Goal: Information Seeking & Learning: Learn about a topic

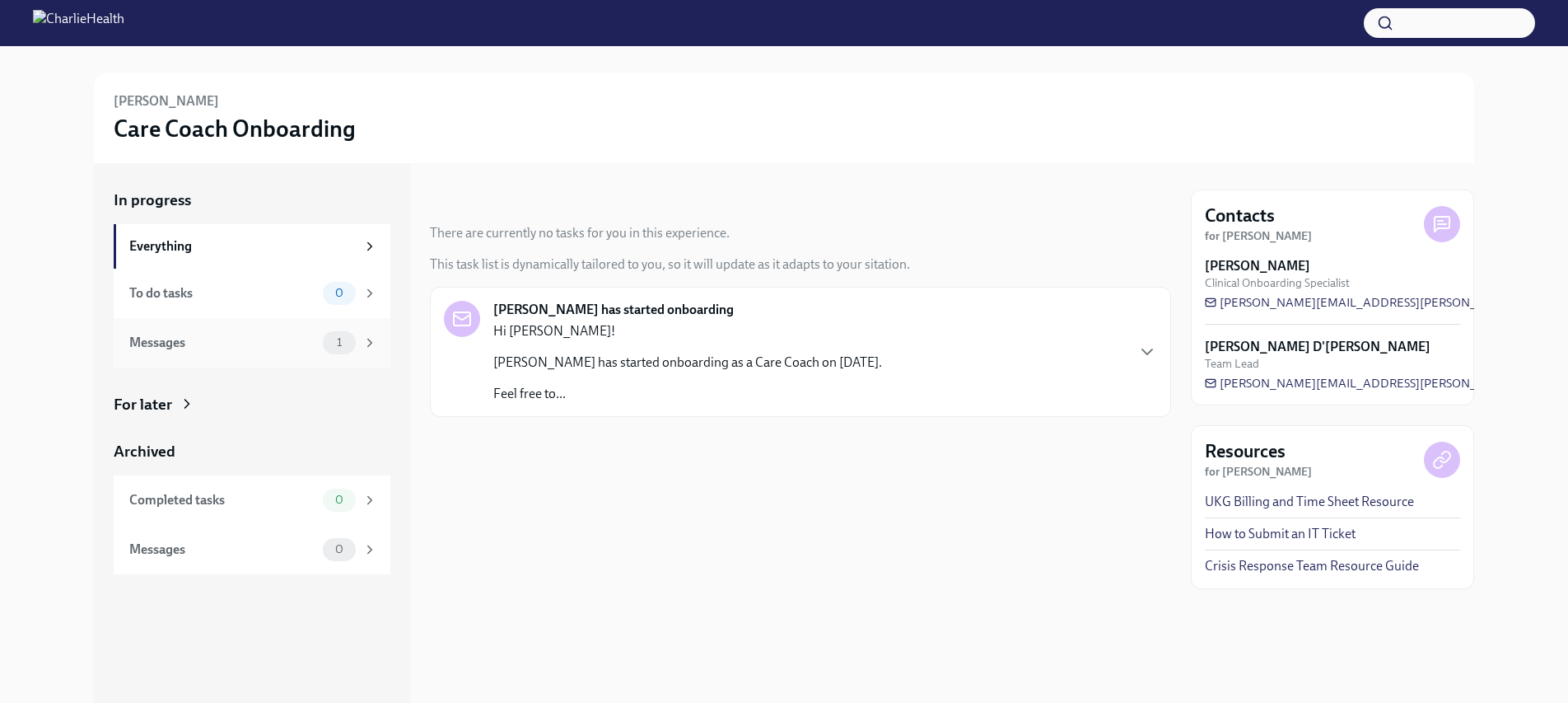
click at [375, 343] on icon at bounding box center [369, 342] width 14 height 14
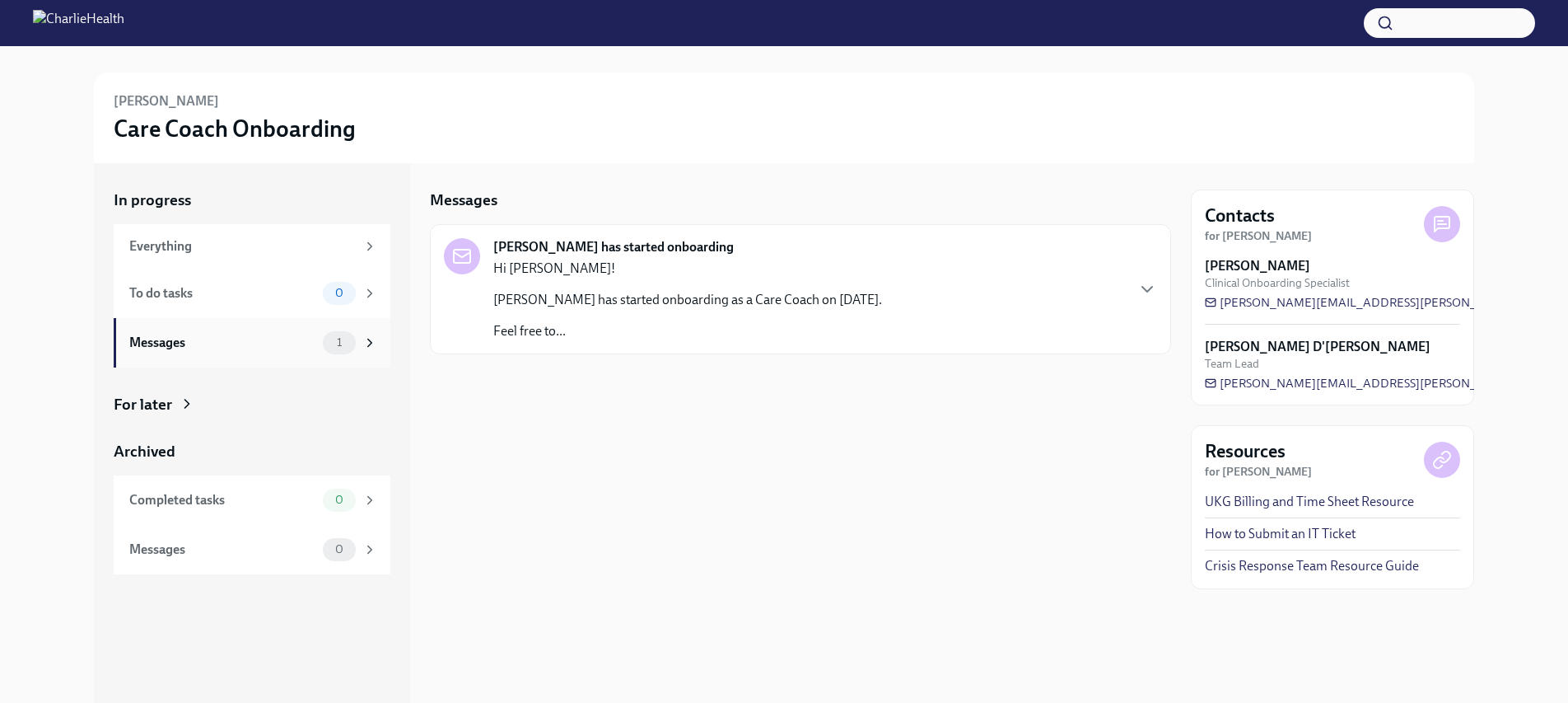
click at [224, 343] on div "Messages" at bounding box center [222, 342] width 187 height 18
click at [371, 345] on icon at bounding box center [369, 342] width 14 height 14
click at [370, 339] on icon at bounding box center [369, 342] width 14 height 14
click at [294, 334] on div "Messages" at bounding box center [222, 342] width 187 height 18
click at [329, 342] on span "1" at bounding box center [340, 342] width 25 height 13
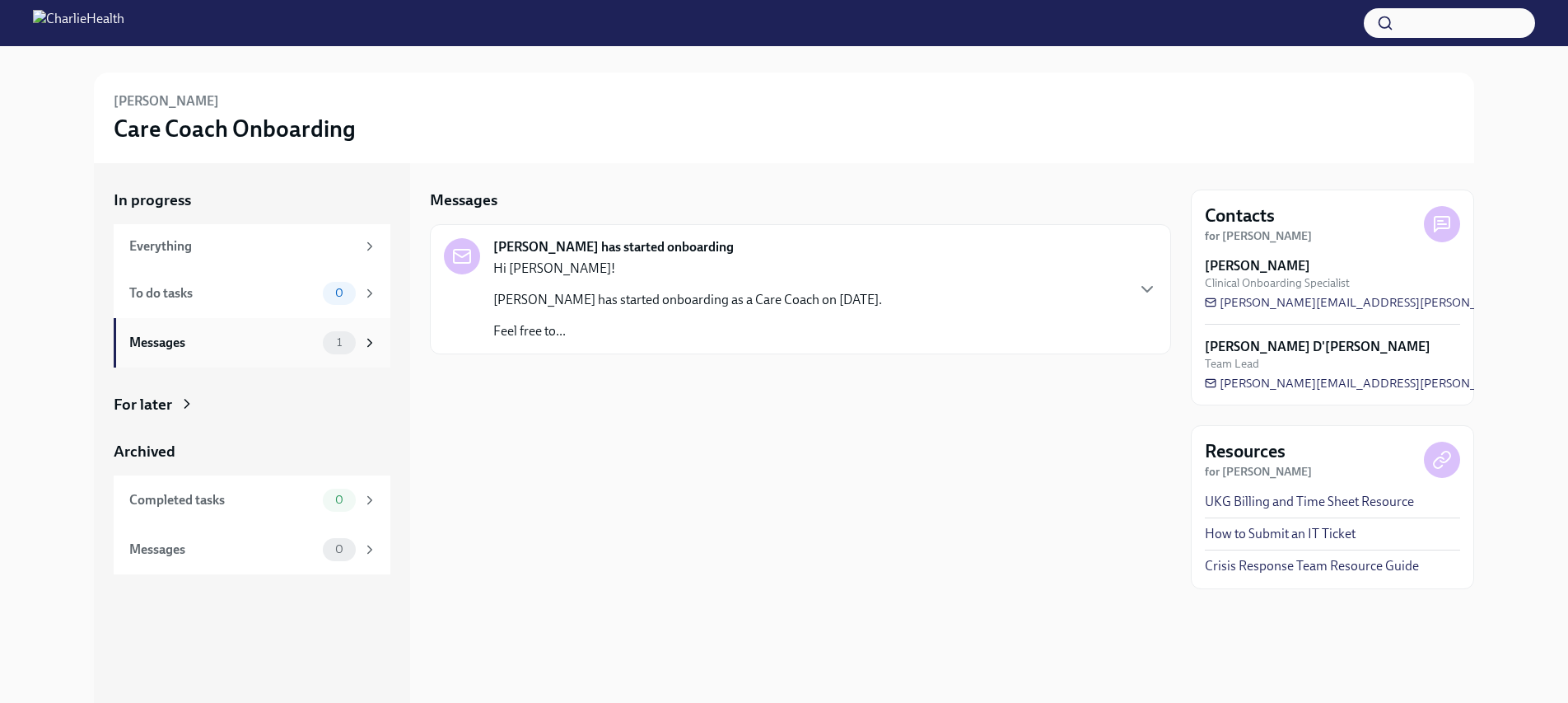
click at [151, 352] on div "Messages 1" at bounding box center [253, 343] width 248 height 23
click at [653, 304] on p "[PERSON_NAME] has started onboarding as a Care Coach on [DATE]." at bounding box center [687, 299] width 389 height 18
